Goal: Participate in discussion

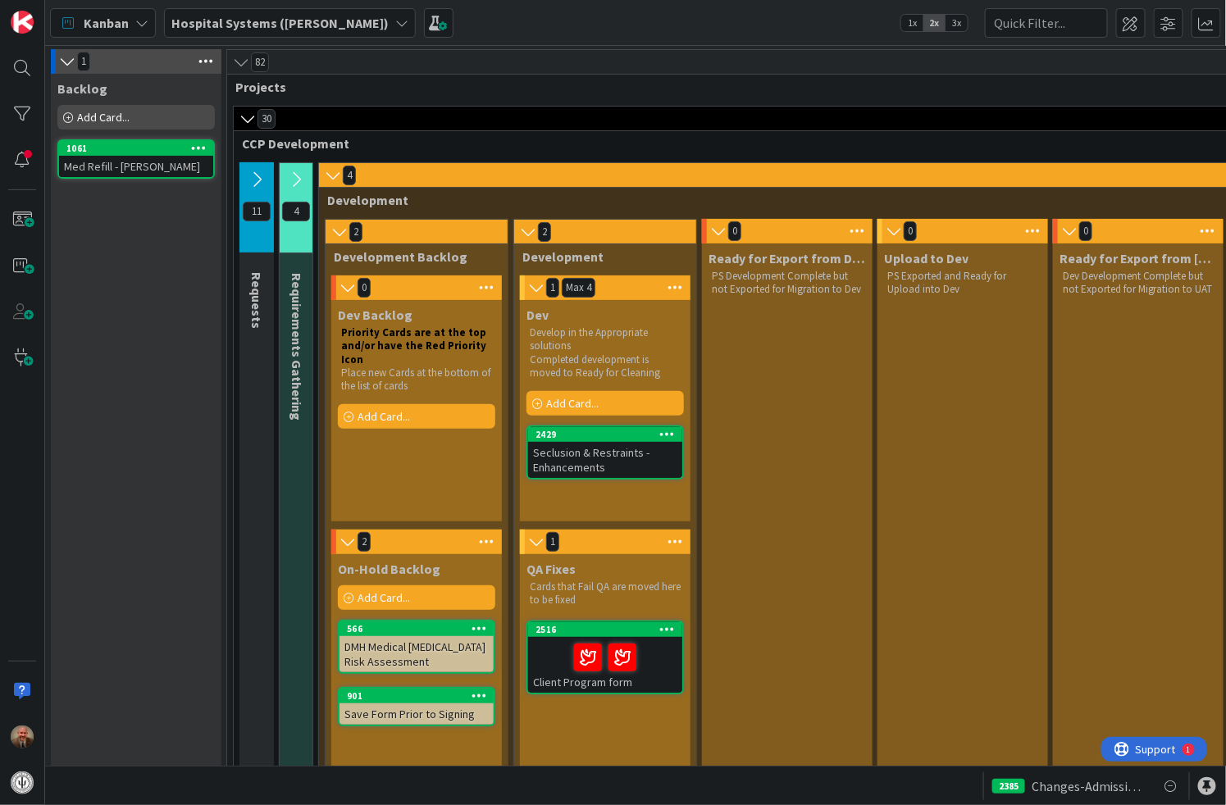
drag, startPoint x: 711, startPoint y: 575, endPoint x: 694, endPoint y: 576, distance: 17.2
click at [593, 636] on div "2516" at bounding box center [605, 630] width 154 height 15
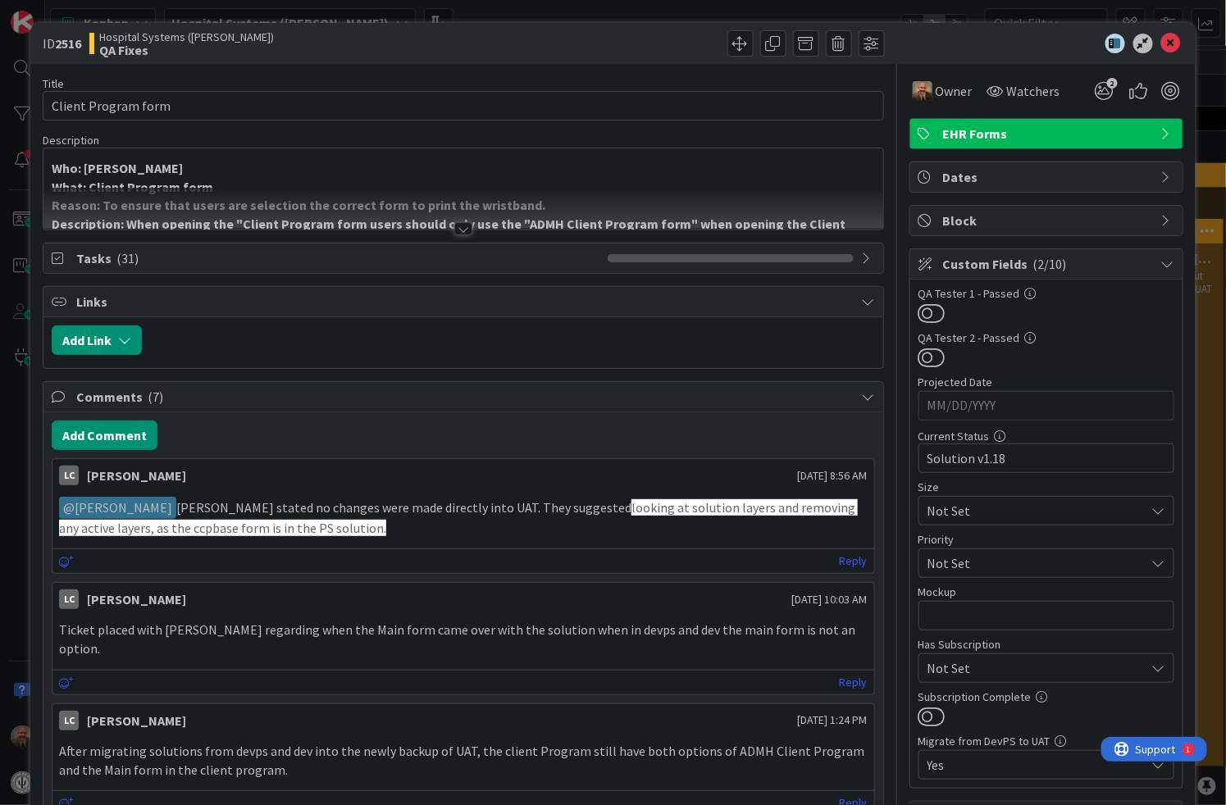
click at [454, 230] on div at bounding box center [463, 228] width 18 height 13
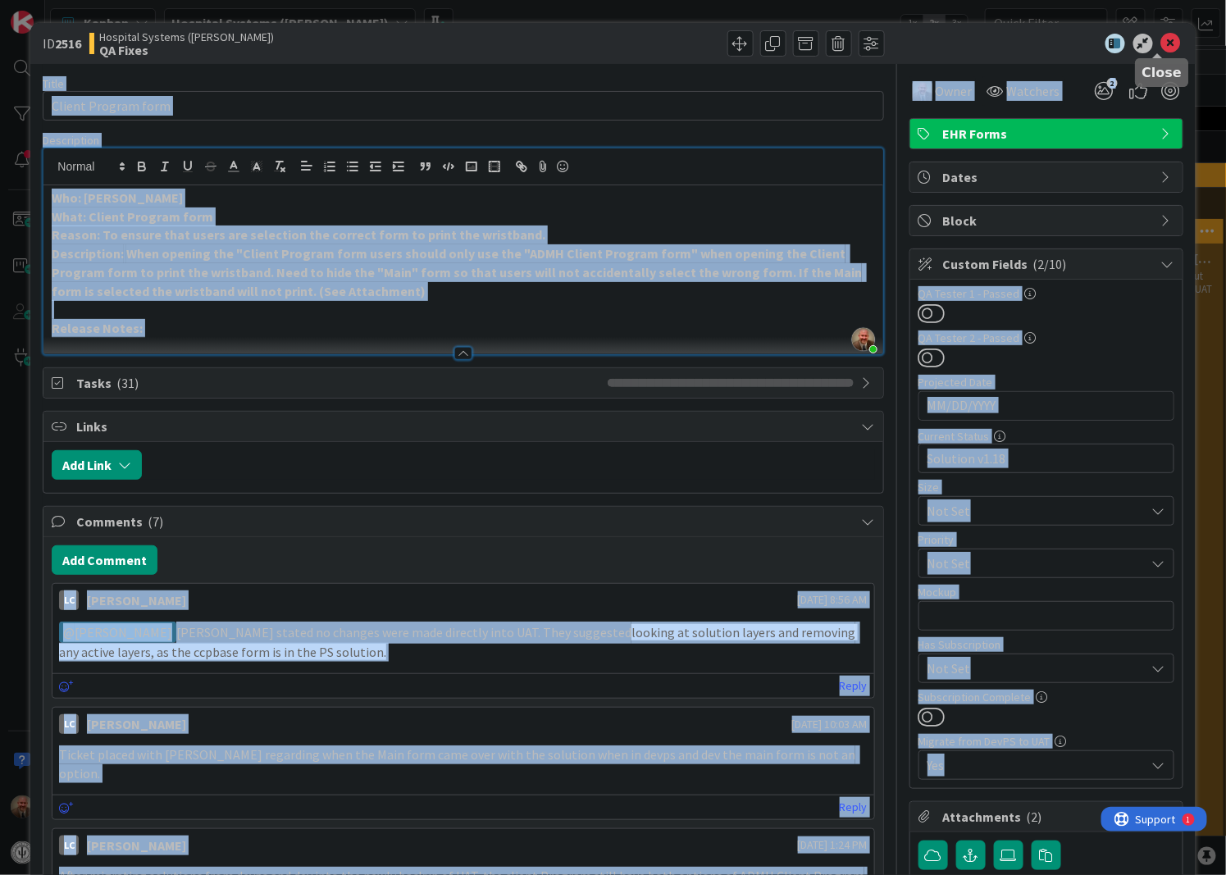
click at [1158, 51] on body "Kanban Hospital Systems ([PERSON_NAME]) 1x 2x 3x 1 Backlog Add Card... 1061 Med…" at bounding box center [613, 437] width 1226 height 875
drag, startPoint x: 1158, startPoint y: 51, endPoint x: 1163, endPoint y: 33, distance: 18.7
click at [1163, 34] on icon at bounding box center [1171, 44] width 20 height 20
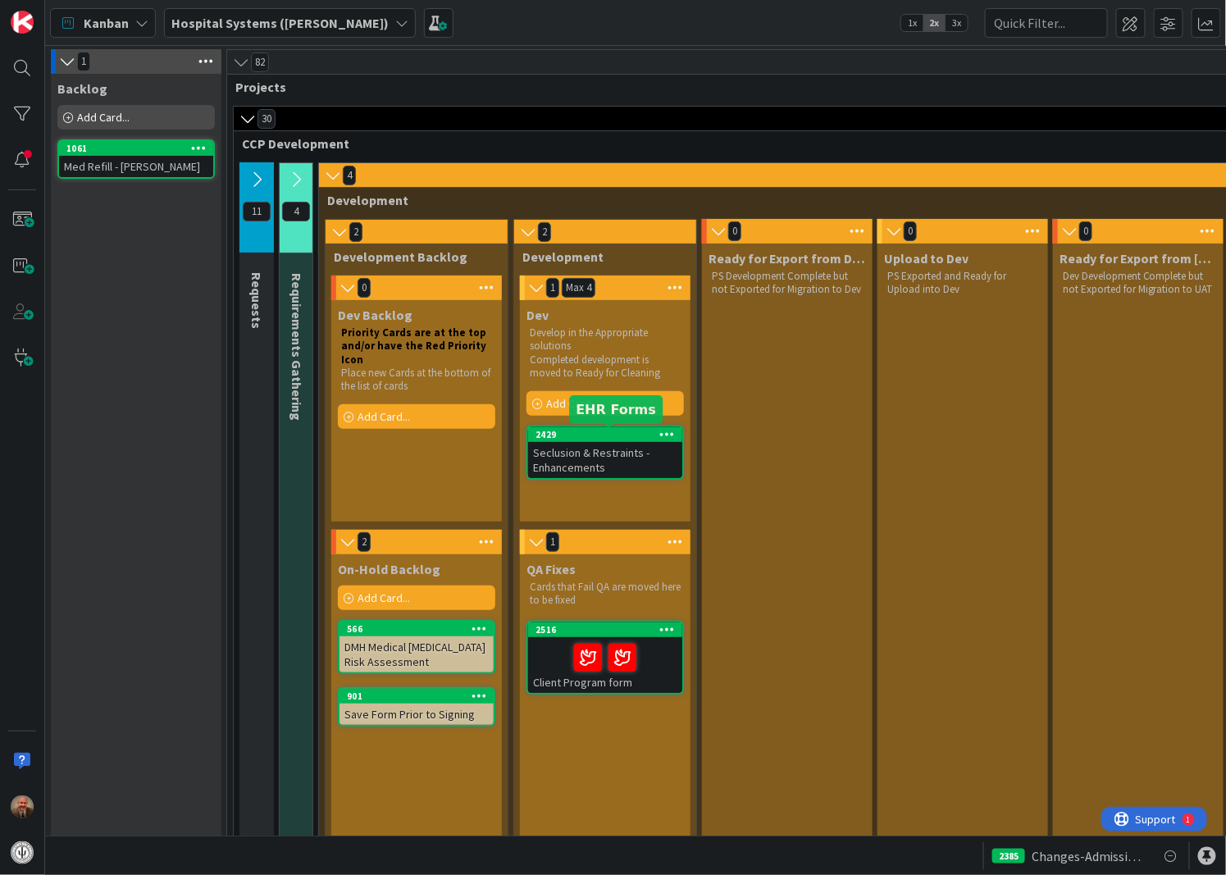
click at [593, 430] on div "2429" at bounding box center [609, 434] width 147 height 11
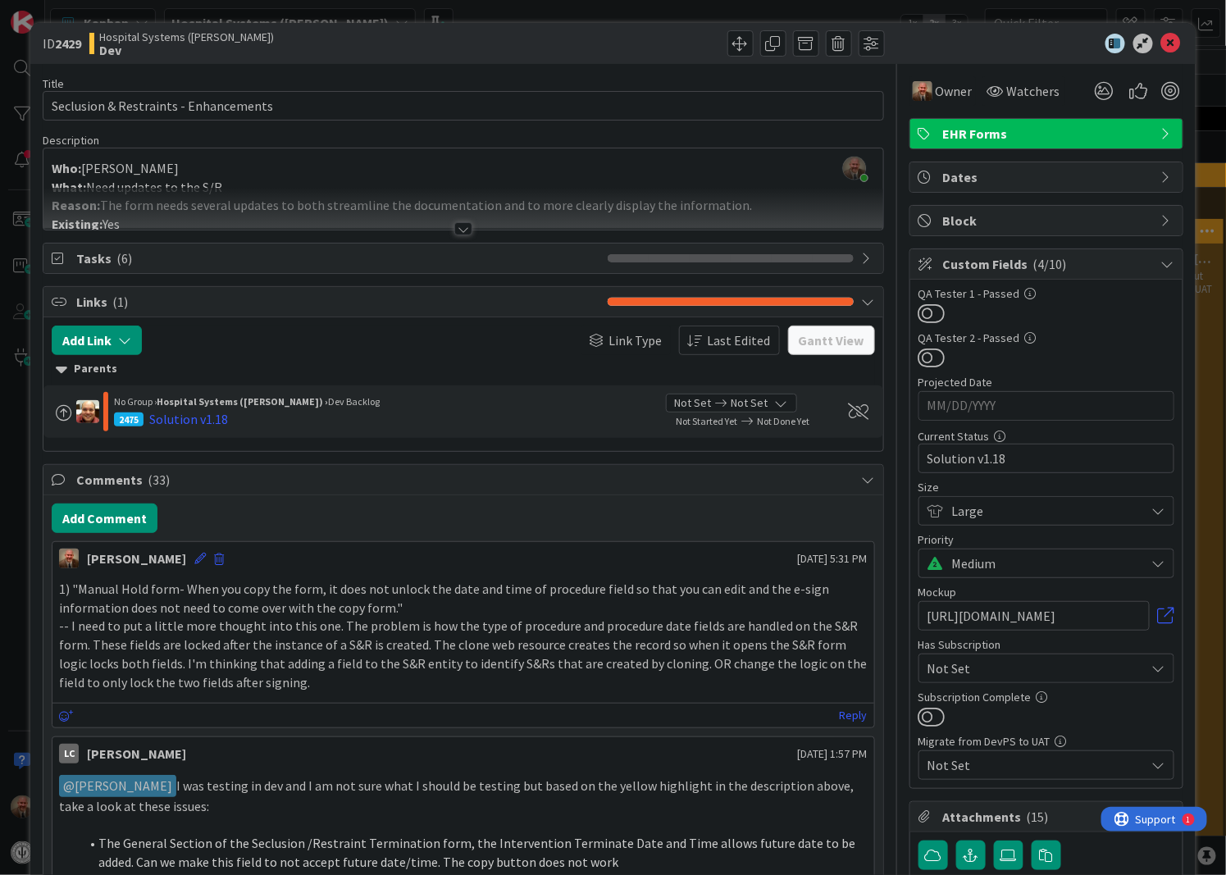
click at [461, 228] on div at bounding box center [463, 228] width 18 height 13
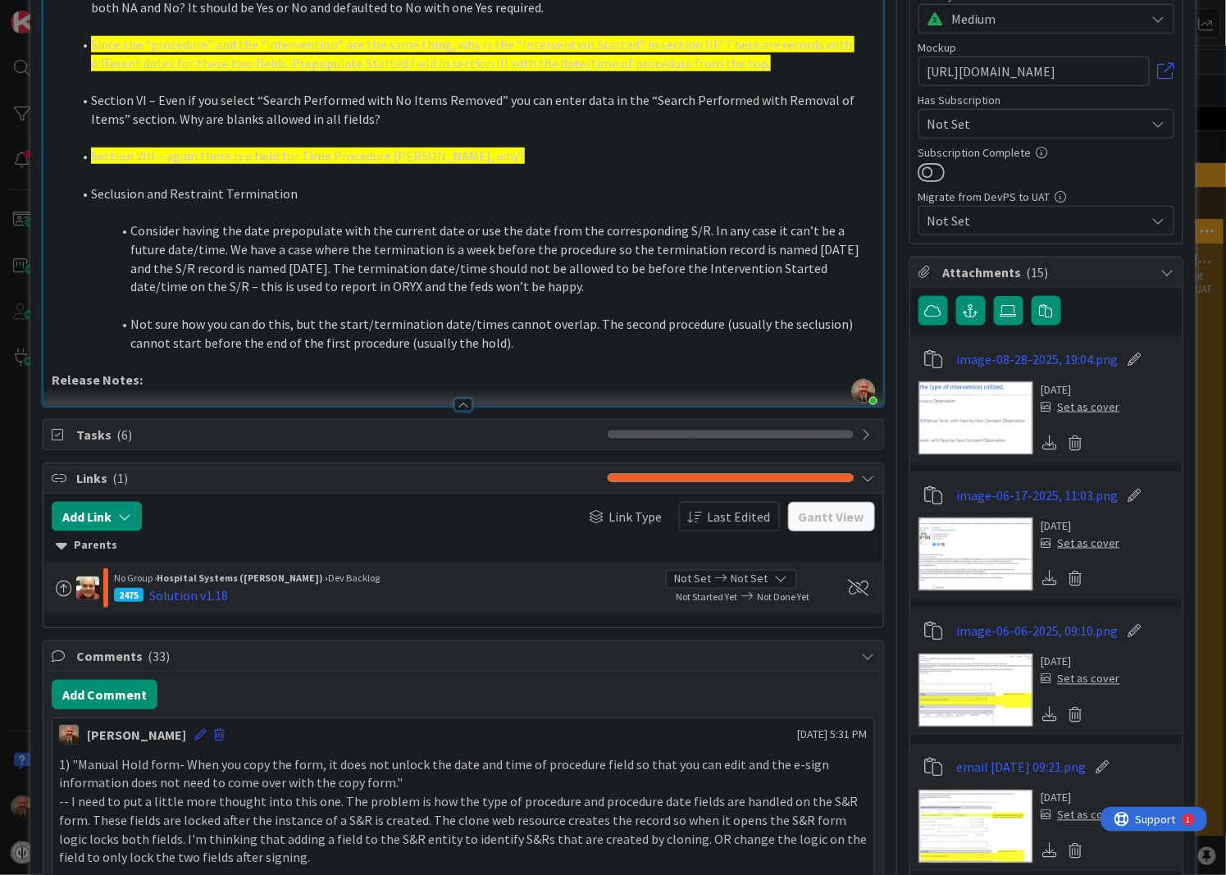
scroll to position [545, 0]
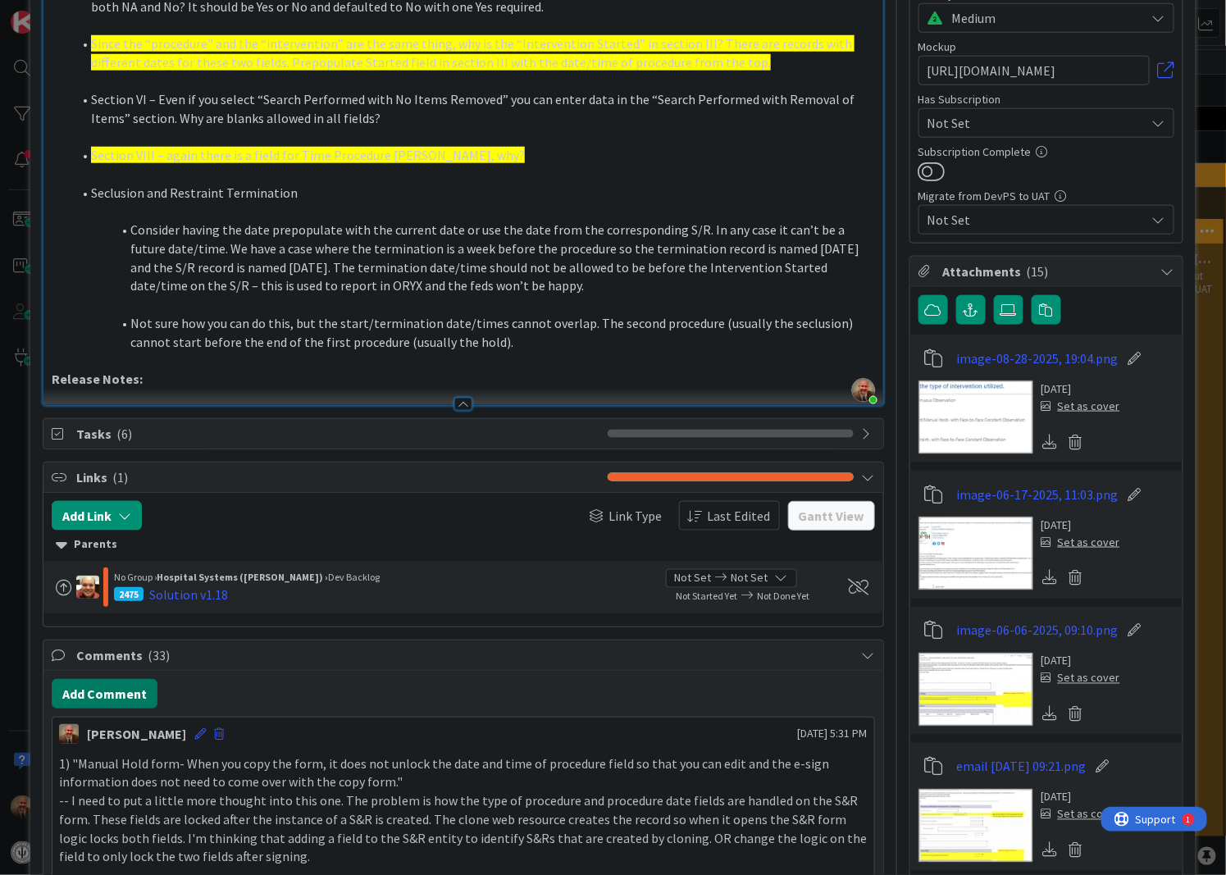
click at [90, 687] on button "Add Comment" at bounding box center [105, 694] width 106 height 30
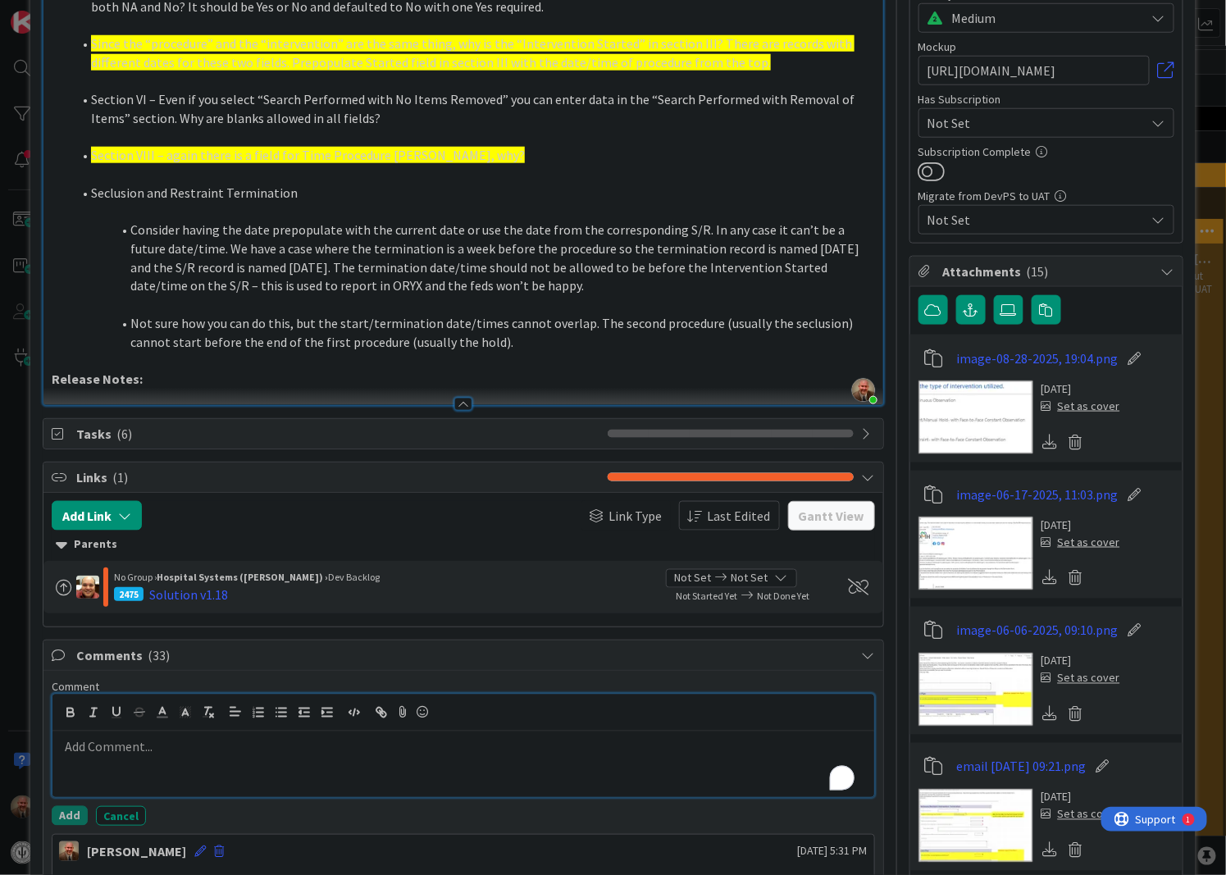
drag, startPoint x: 70, startPoint y: 650, endPoint x: 995, endPoint y: 919, distance: 963.5
click at [995, 875] on html "Kanban Hospital Systems ([PERSON_NAME]) 1x 2x 3x 1 Backlog Add Card... 1061 Med…" at bounding box center [613, 437] width 1226 height 875
click at [202, 739] on p "To enrich screen reader interactions, please activate Accessibility in Grammarl…" at bounding box center [463, 747] width 808 height 19
click at [162, 775] on p "On the Termination and Debriefing forms" at bounding box center [463, 769] width 808 height 19
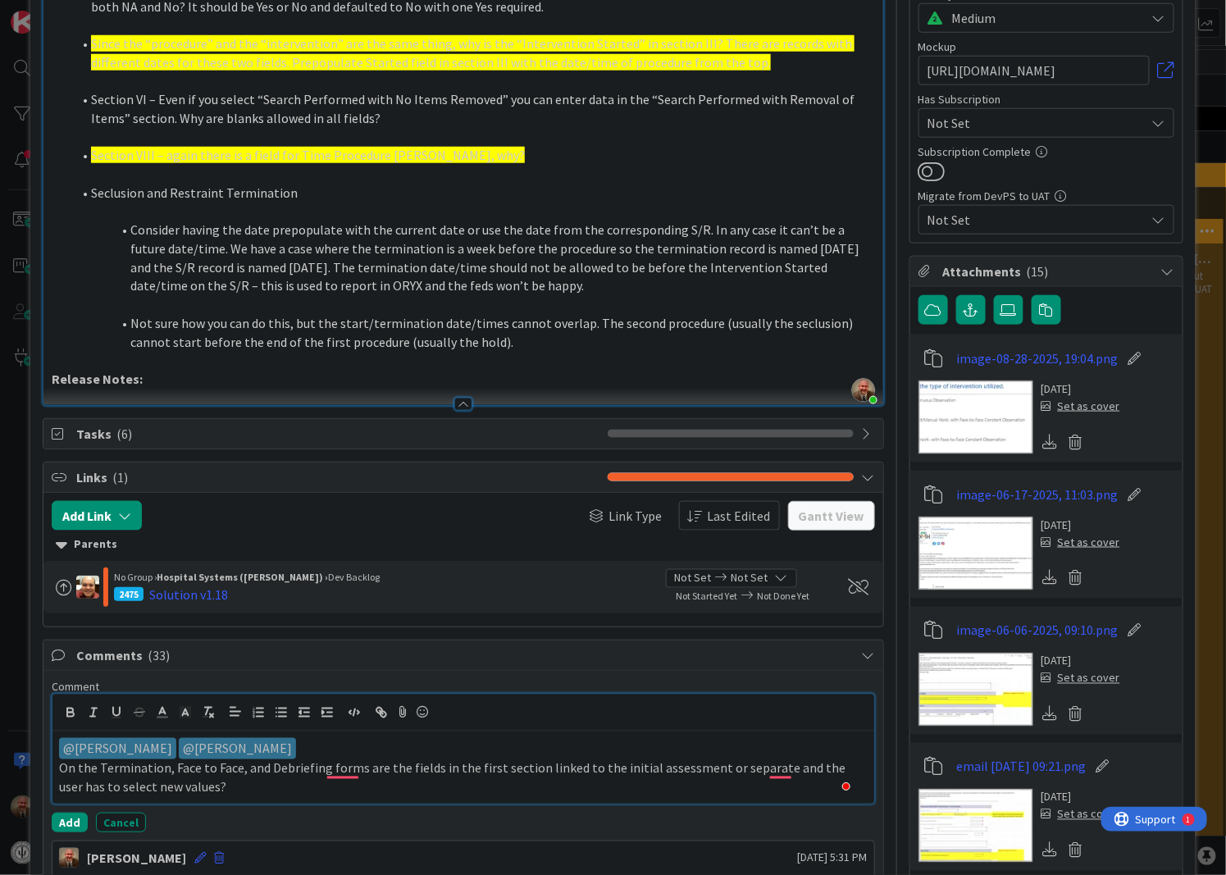
click at [414, 755] on p "﻿ @ [PERSON_NAME] ﻿ ﻿ @ [PERSON_NAME] ﻿" at bounding box center [463, 749] width 808 height 22
click at [415, 706] on icon at bounding box center [423, 712] width 20 height 23
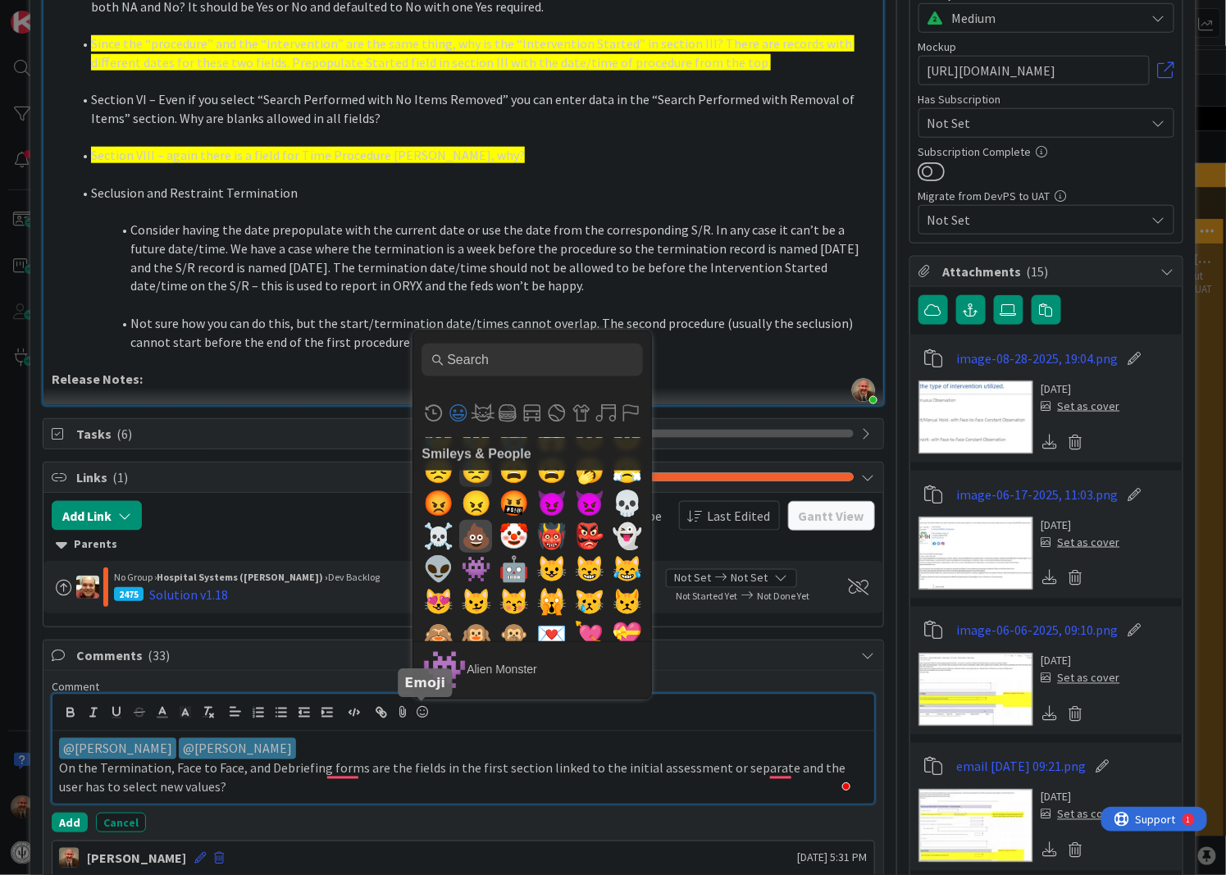
scroll to position [608, 0]
click at [482, 369] on input "Type to search for an emoji" at bounding box center [532, 360] width 221 height 33
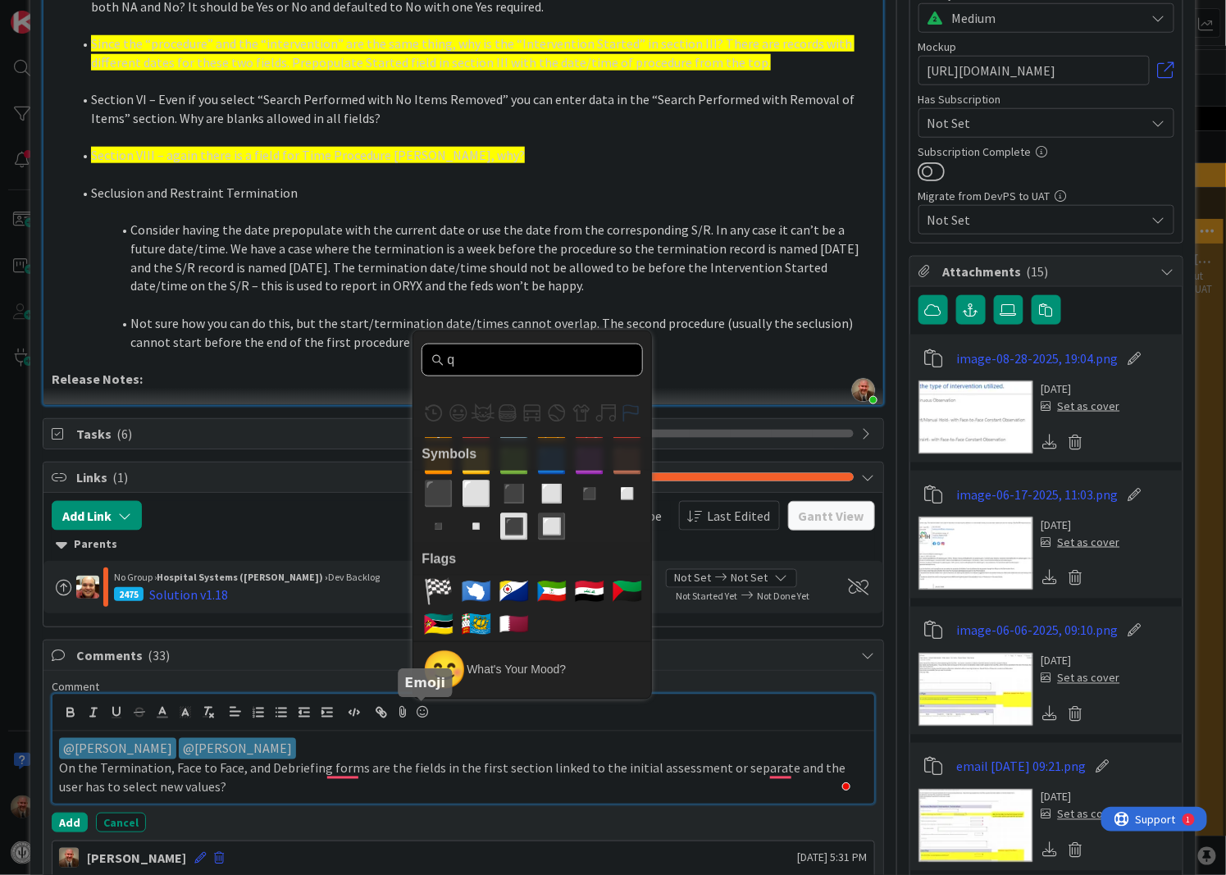
scroll to position [0, 0]
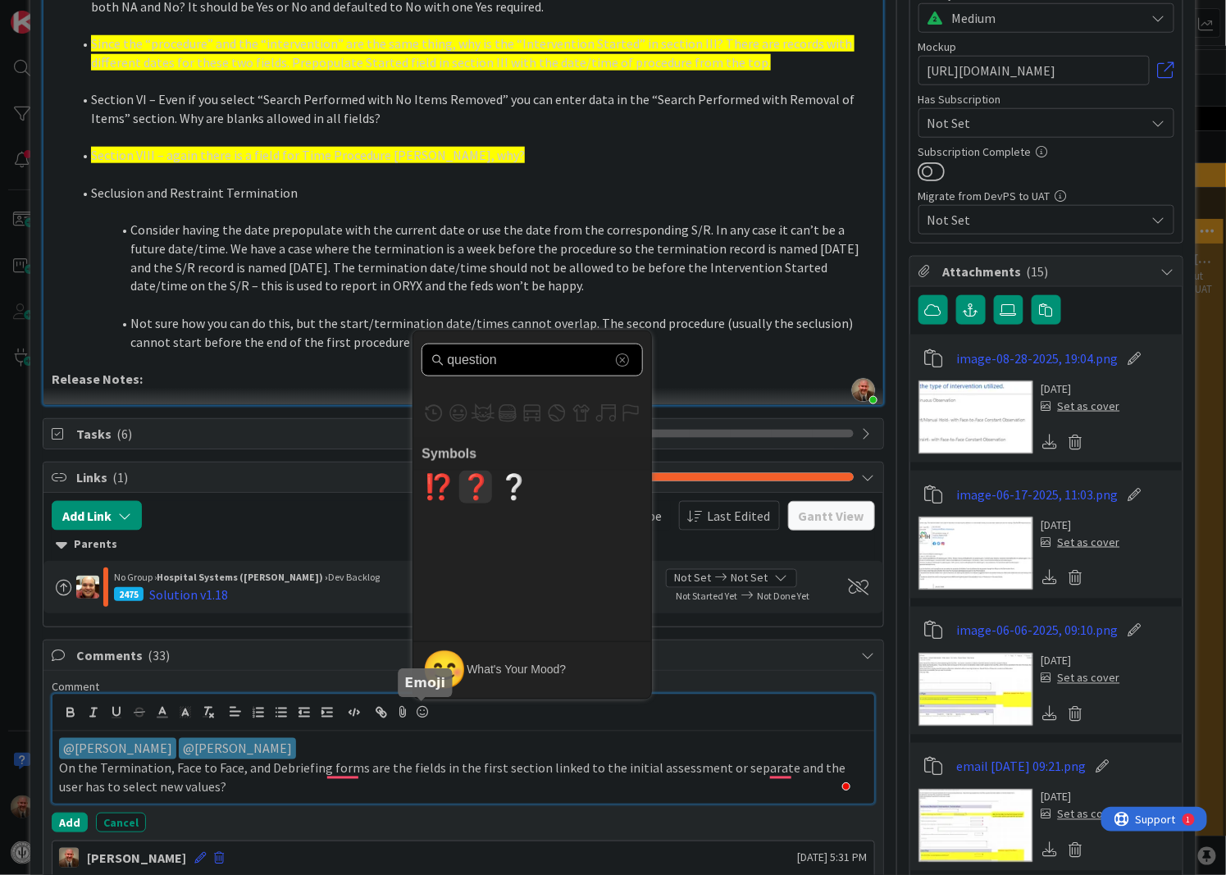
type input "question"
click at [472, 484] on span "❓" at bounding box center [476, 487] width 39 height 33
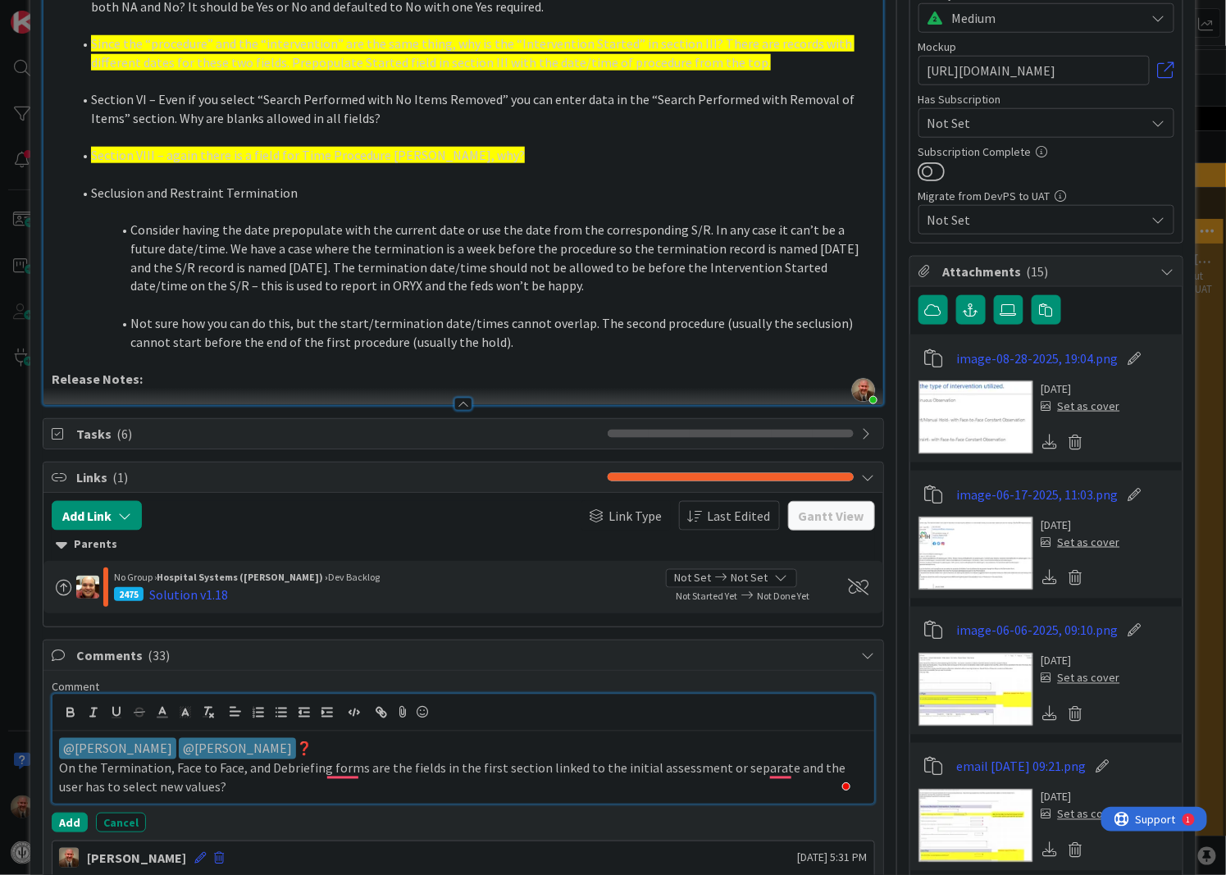
drag, startPoint x: 285, startPoint y: 748, endPoint x: 276, endPoint y: 750, distance: 9.2
click at [276, 750] on p "﻿ @ [PERSON_NAME] ﻿ ﻿ @ [PERSON_NAME] ﻿ ❓" at bounding box center [463, 749] width 808 height 22
copy p "❓"
drag, startPoint x: 118, startPoint y: 747, endPoint x: 97, endPoint y: 747, distance: 21.3
click at [97, 747] on p "❓❓❓❓❓ ﻿ @ [PERSON_NAME] ﻿ ﻿ @ [PERSON_NAME] ﻿" at bounding box center [463, 749] width 808 height 22
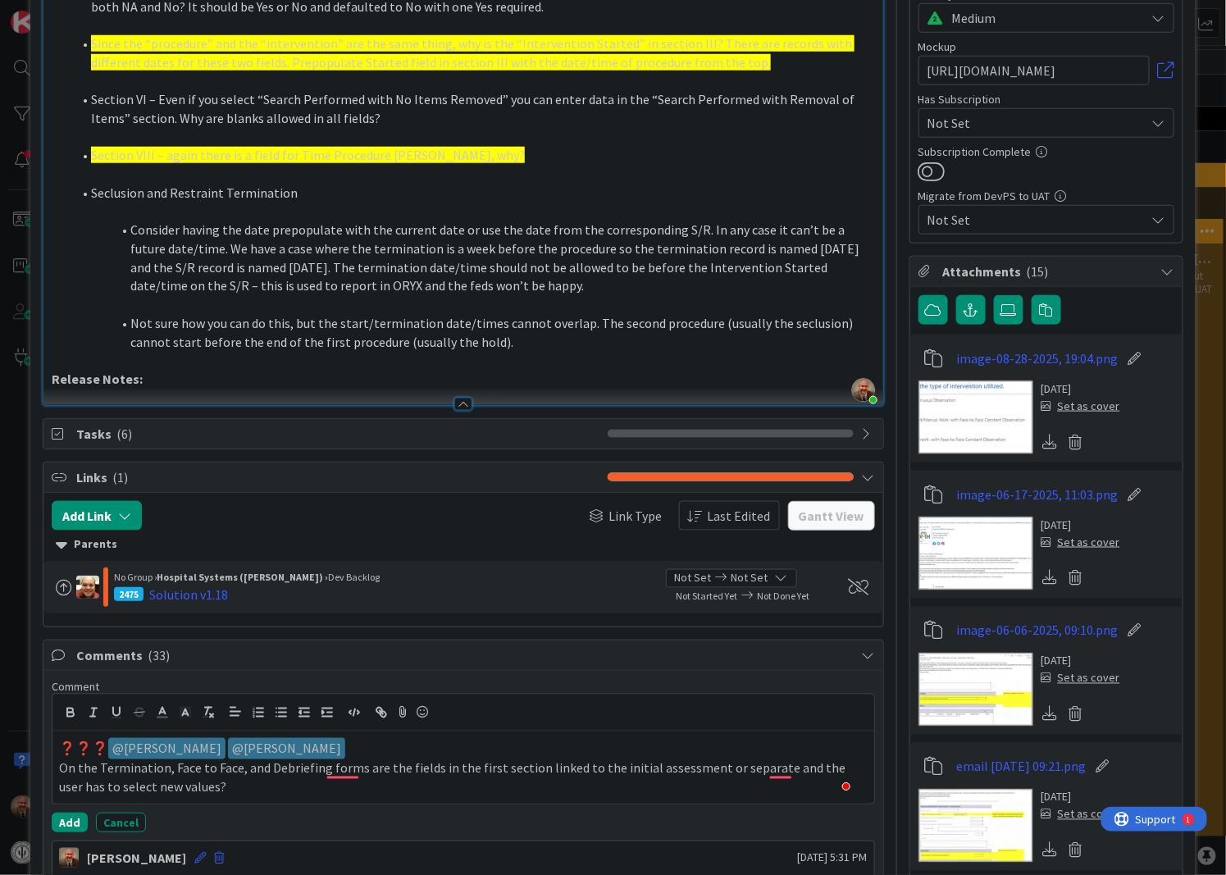
drag, startPoint x: 26, startPoint y: 722, endPoint x: 0, endPoint y: 773, distance: 57.2
drag, startPoint x: 0, startPoint y: 773, endPoint x: 427, endPoint y: 708, distance: 431.4
click at [427, 708] on icon at bounding box center [423, 712] width 20 height 23
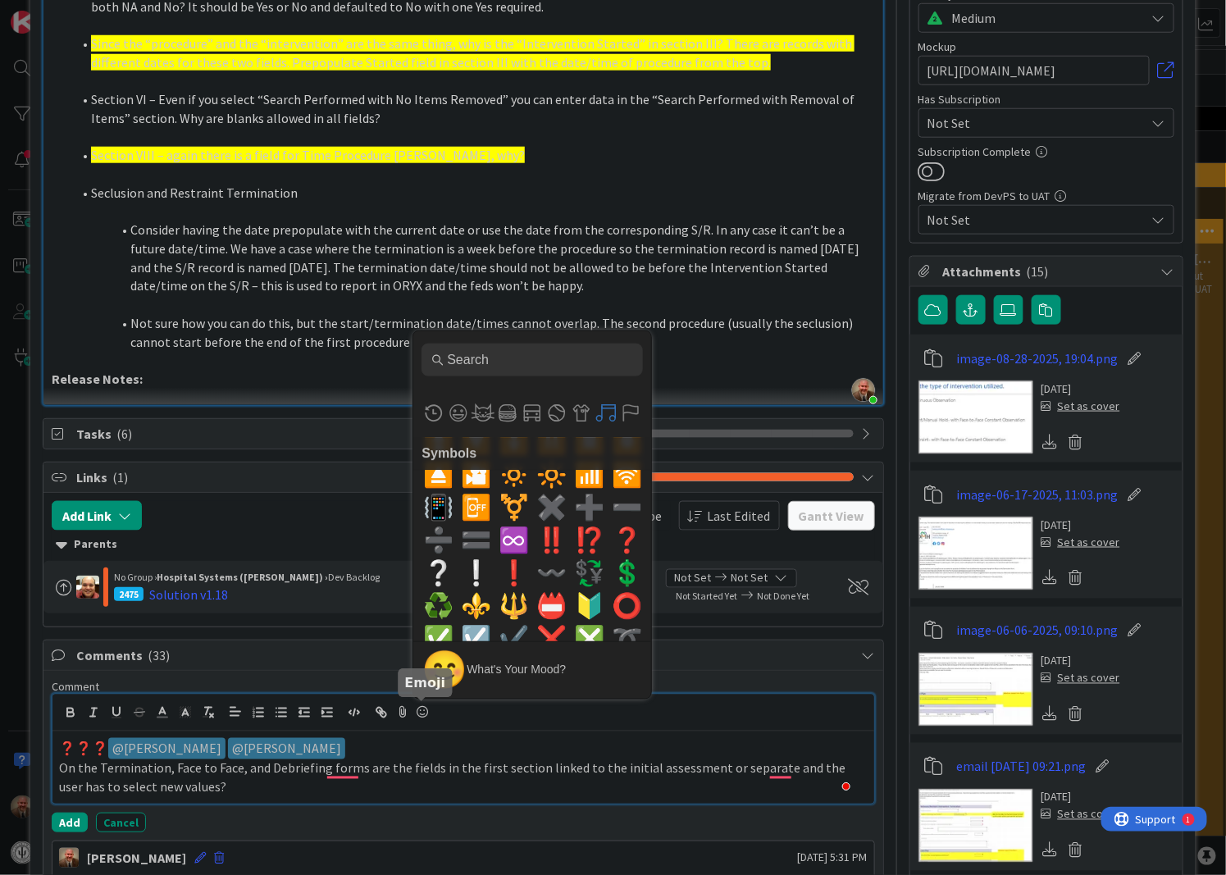
scroll to position [10623, 0]
